Goal: Navigation & Orientation: Go to known website

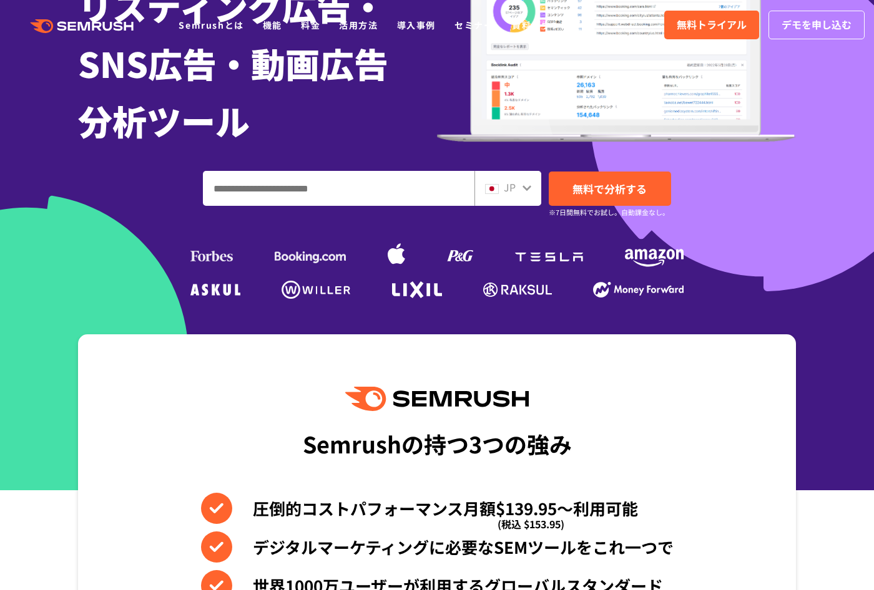
scroll to position [165, 0]
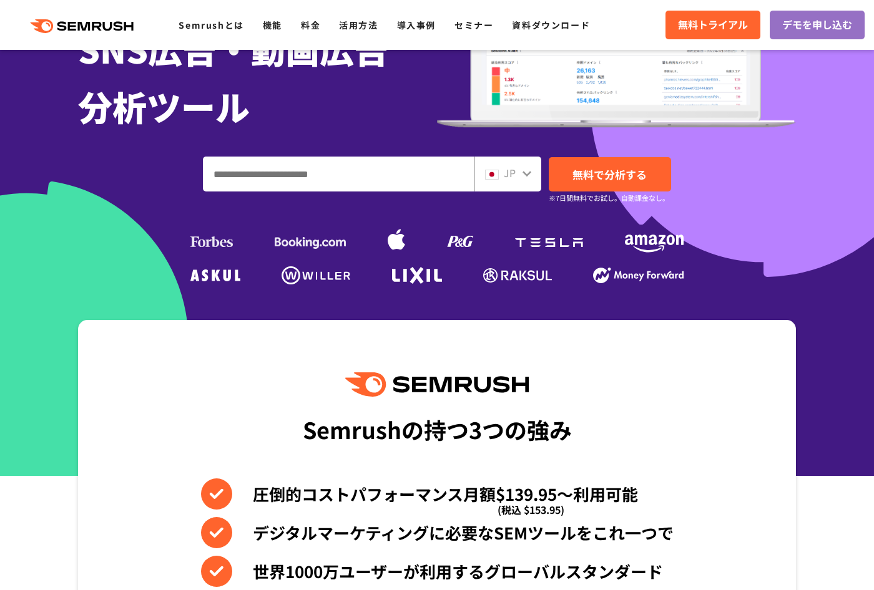
click at [105, 27] on icon at bounding box center [108, 26] width 9 height 9
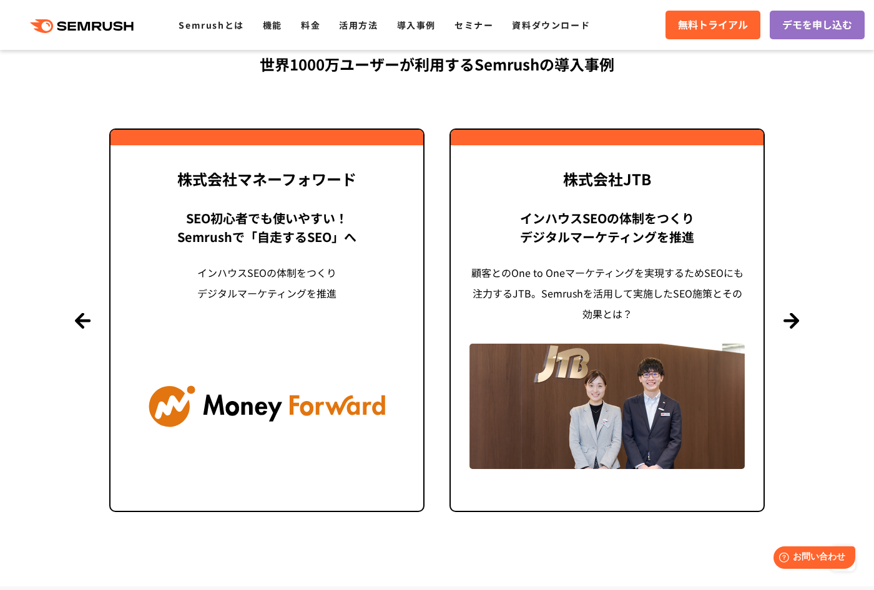
scroll to position [2682, 0]
